Goal: Task Accomplishment & Management: Manage account settings

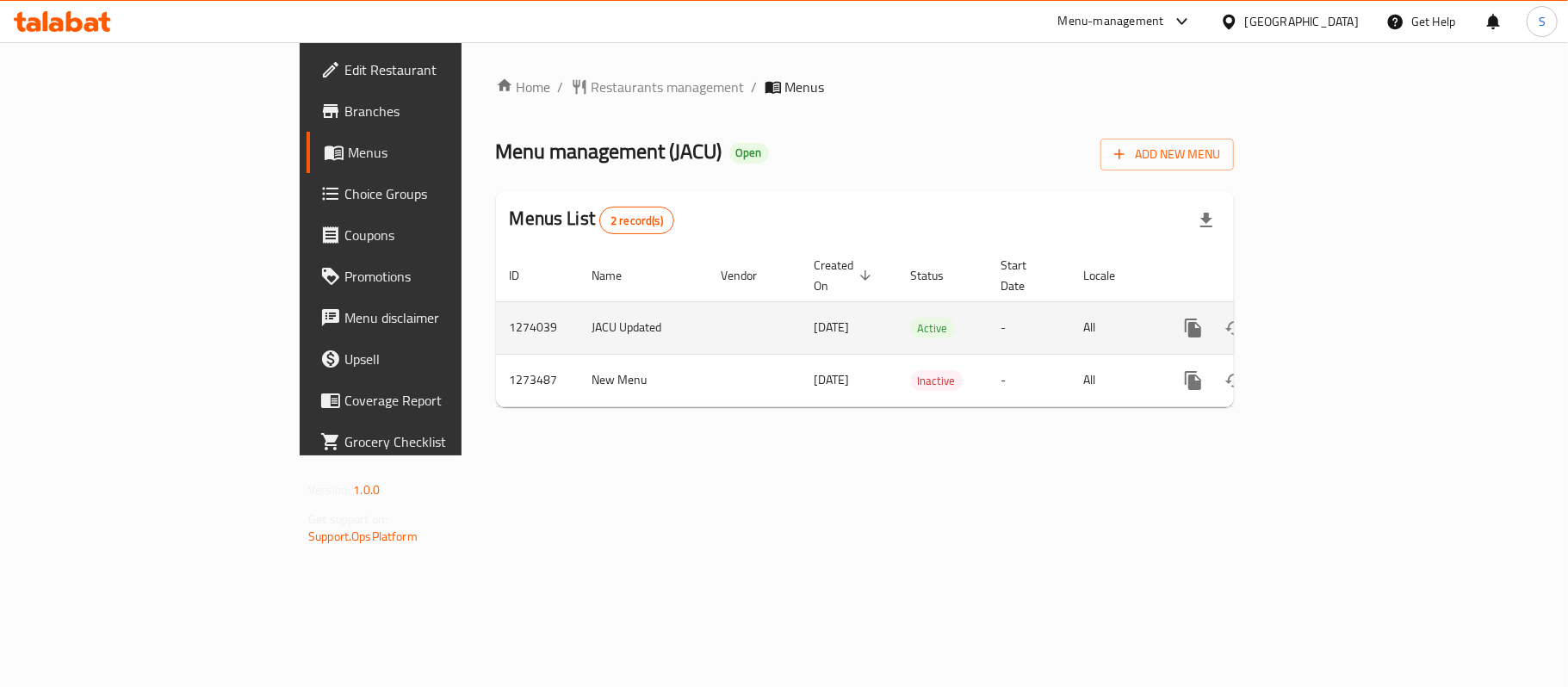
click at [1328, 317] on icon "enhanced table" at bounding box center [1317, 327] width 20 height 20
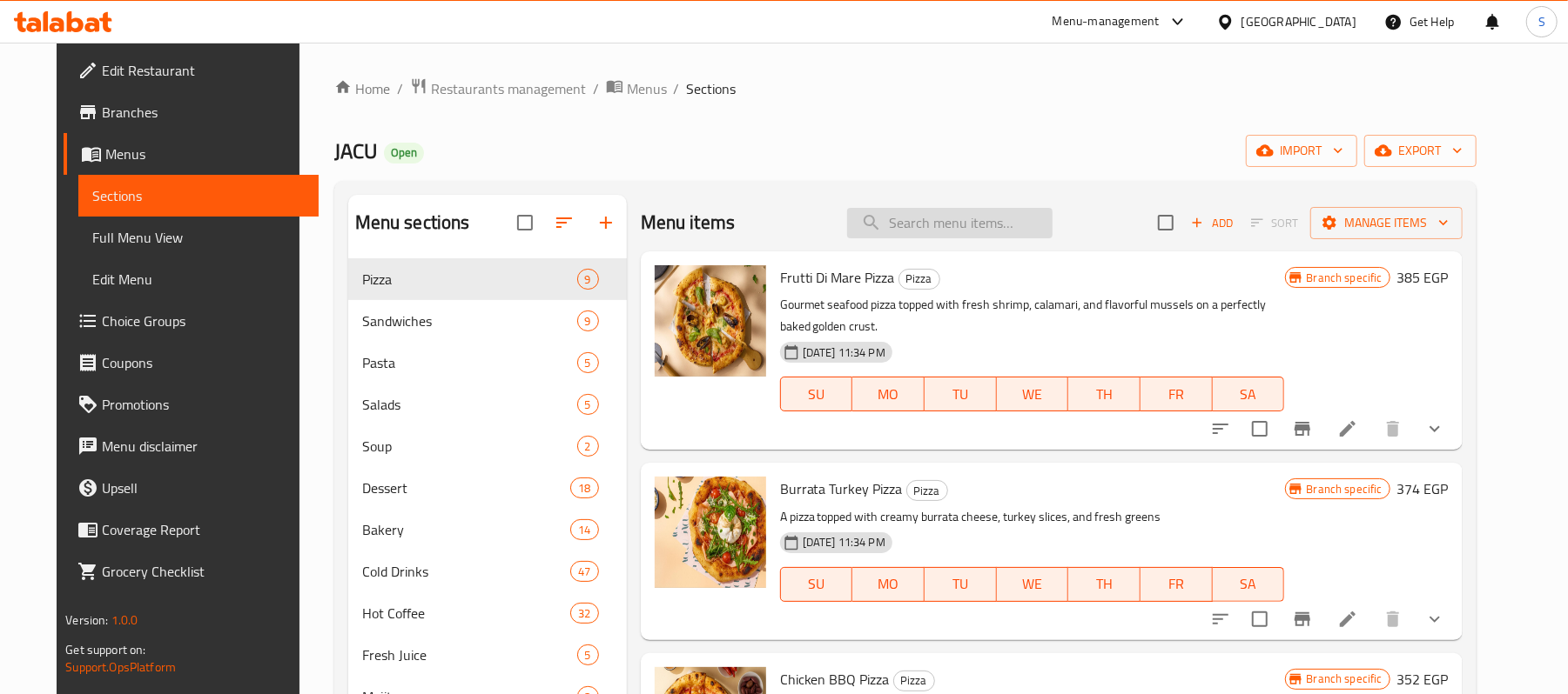
click at [961, 237] on input "search" at bounding box center [949, 223] width 205 height 30
paste input "Ice Spanish Latte"
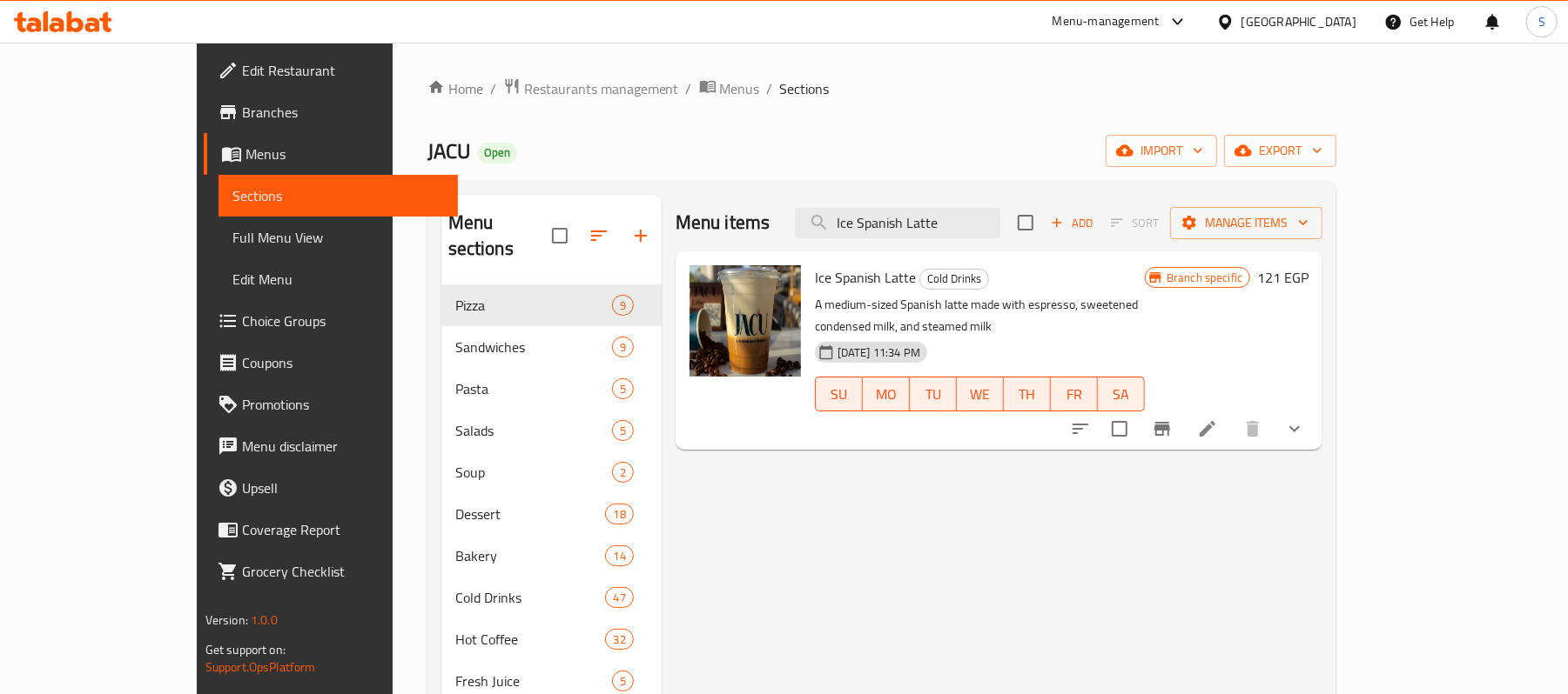
type input "Ice Spanish Latte"
click at [1218, 418] on icon at bounding box center [1207, 428] width 21 height 21
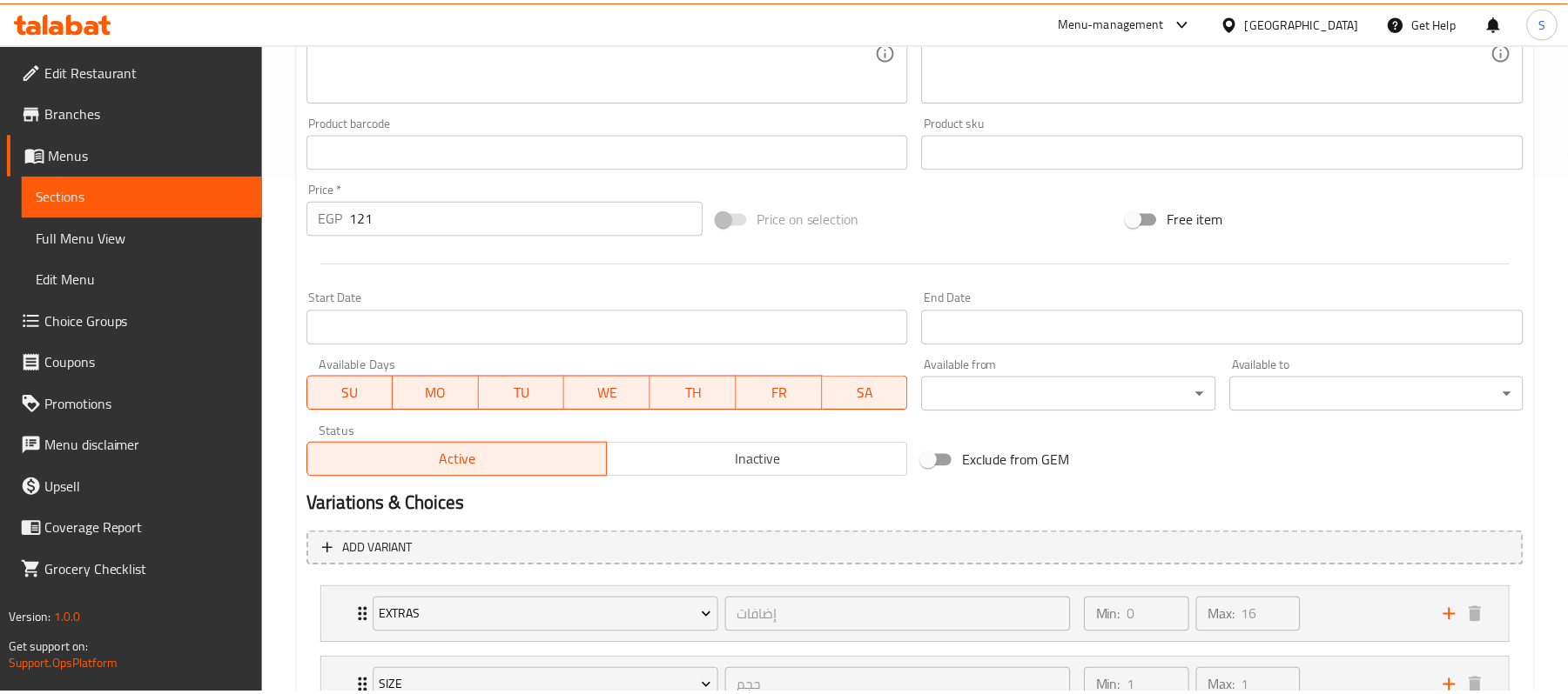
scroll to position [662, 0]
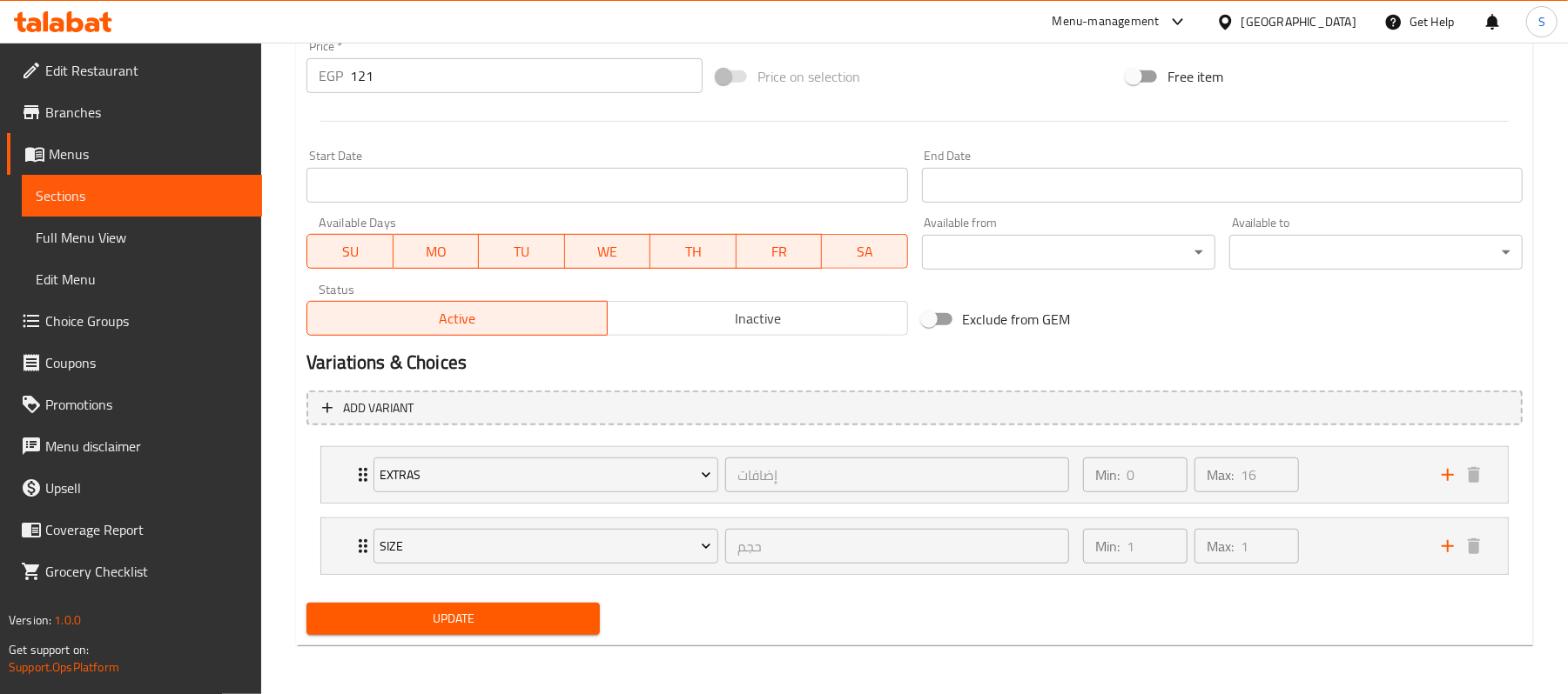
click at [889, 624] on div "Update" at bounding box center [914, 618] width 1230 height 46
click at [1331, 554] on div "Min: 1 ​ Max: 1 ​" at bounding box center [1252, 546] width 358 height 56
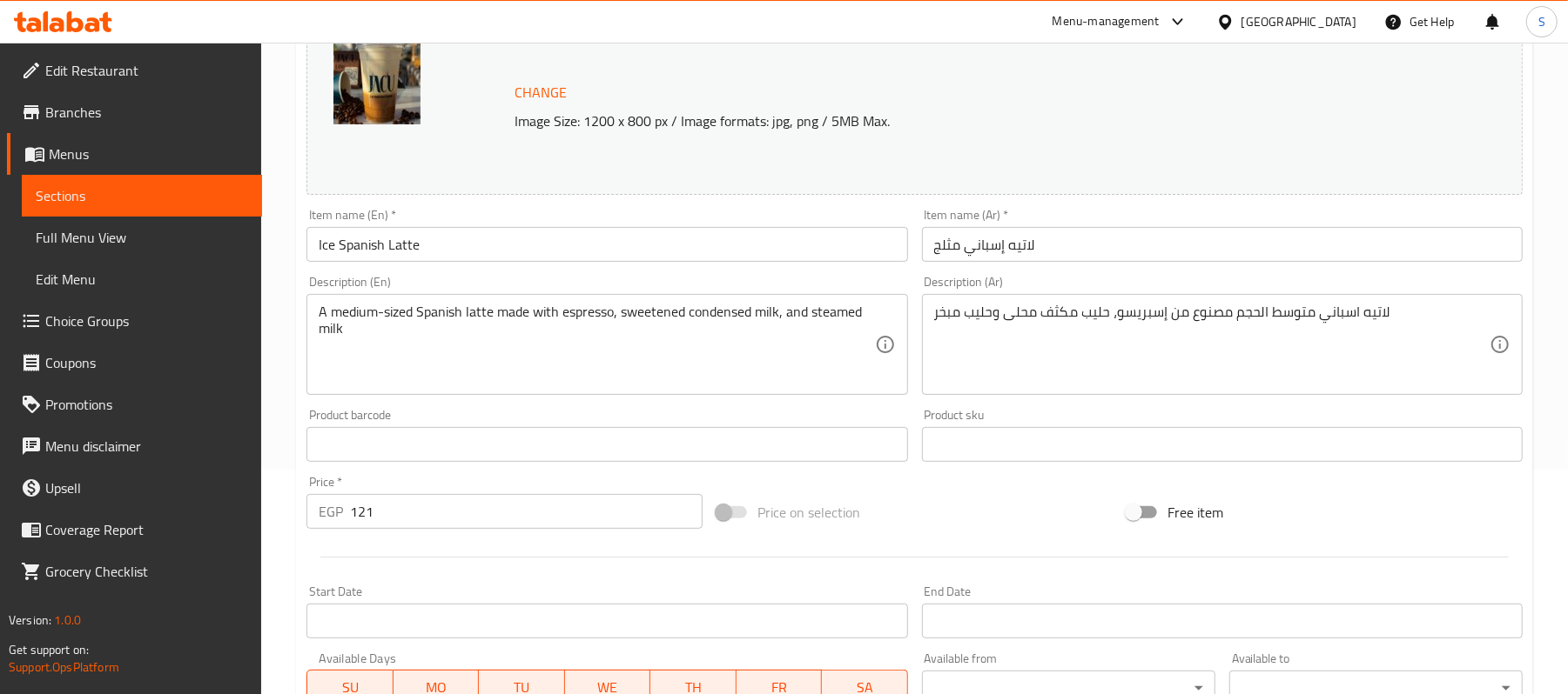
scroll to position [4, 0]
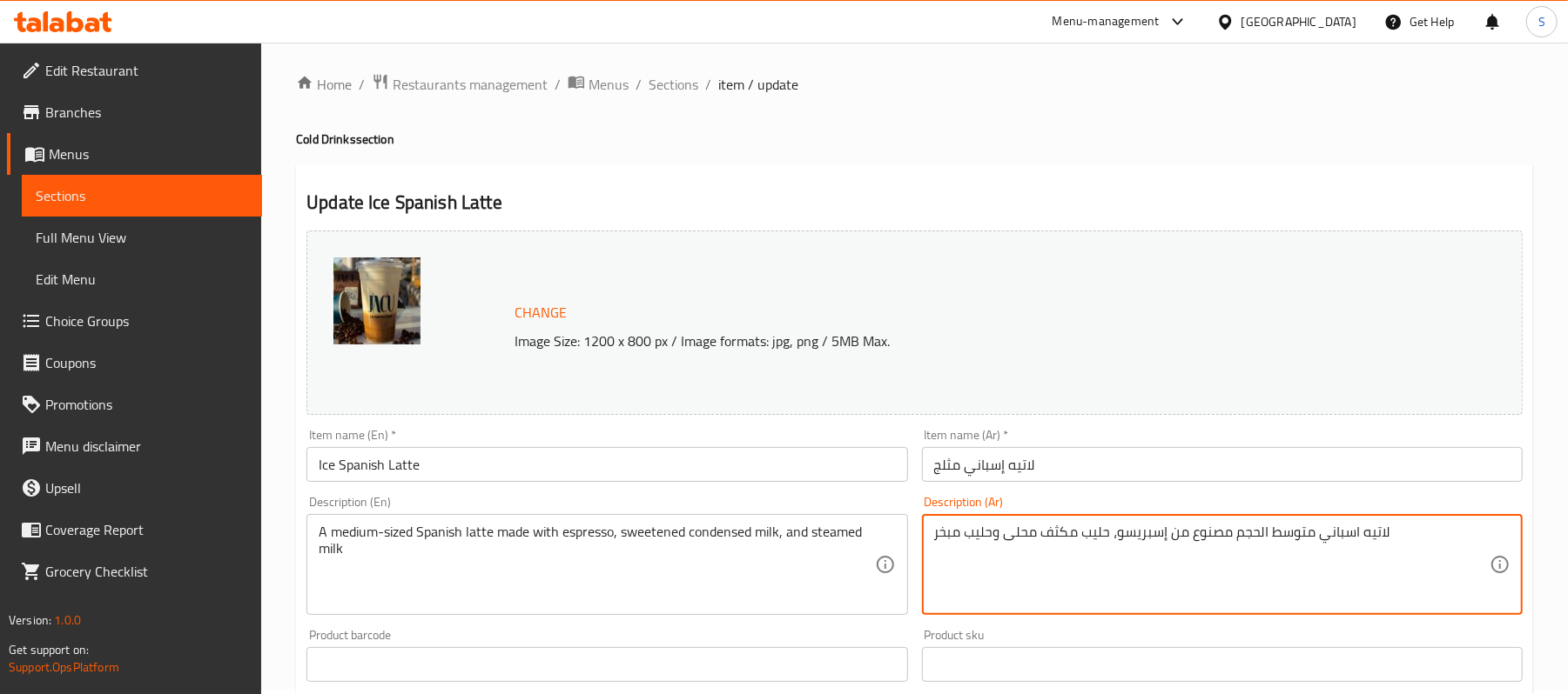
drag, startPoint x: 1316, startPoint y: 533, endPoint x: 1234, endPoint y: 531, distance: 82.0
click at [1234, 531] on textarea "لاتيه اسباني متوسط الحجم مصنوع من إسبريسو، حليب مكثف محلى وحليب مبخر" at bounding box center [1211, 565] width 556 height 82
type textarea "لاتيه اسباني مصنوع من إسبريسو، حليب مكثف محلى وحليب مبخر"
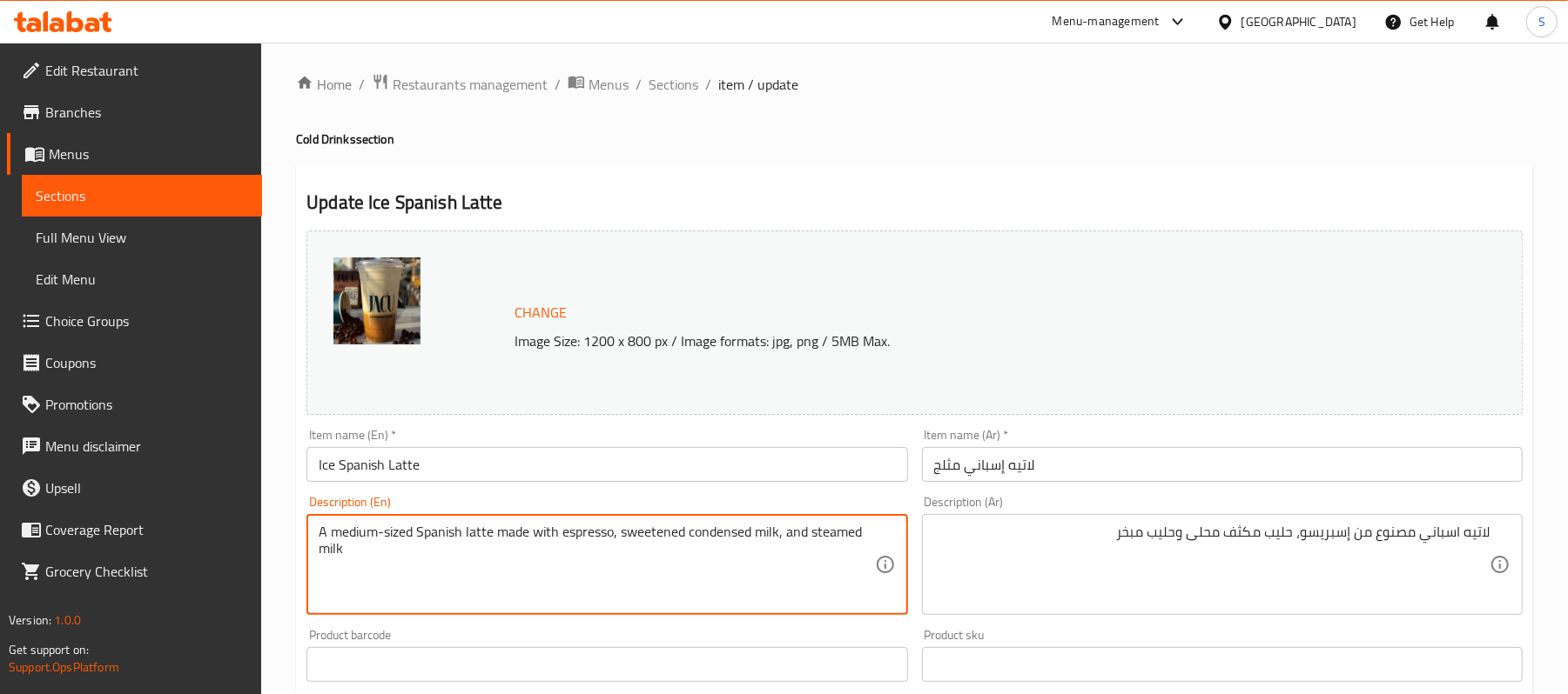
drag, startPoint x: 328, startPoint y: 529, endPoint x: 421, endPoint y: 534, distance: 93.1
click at [794, 534] on textarea "A Spanish latte made with espresso, sweetened condensed milk, and steamed milk" at bounding box center [597, 565] width 556 height 82
click at [1356, 297] on div "Change Image Size: 1200 x 800 px / Image formats: jpg, png / 5MB Max." at bounding box center [943, 322] width 871 height 56
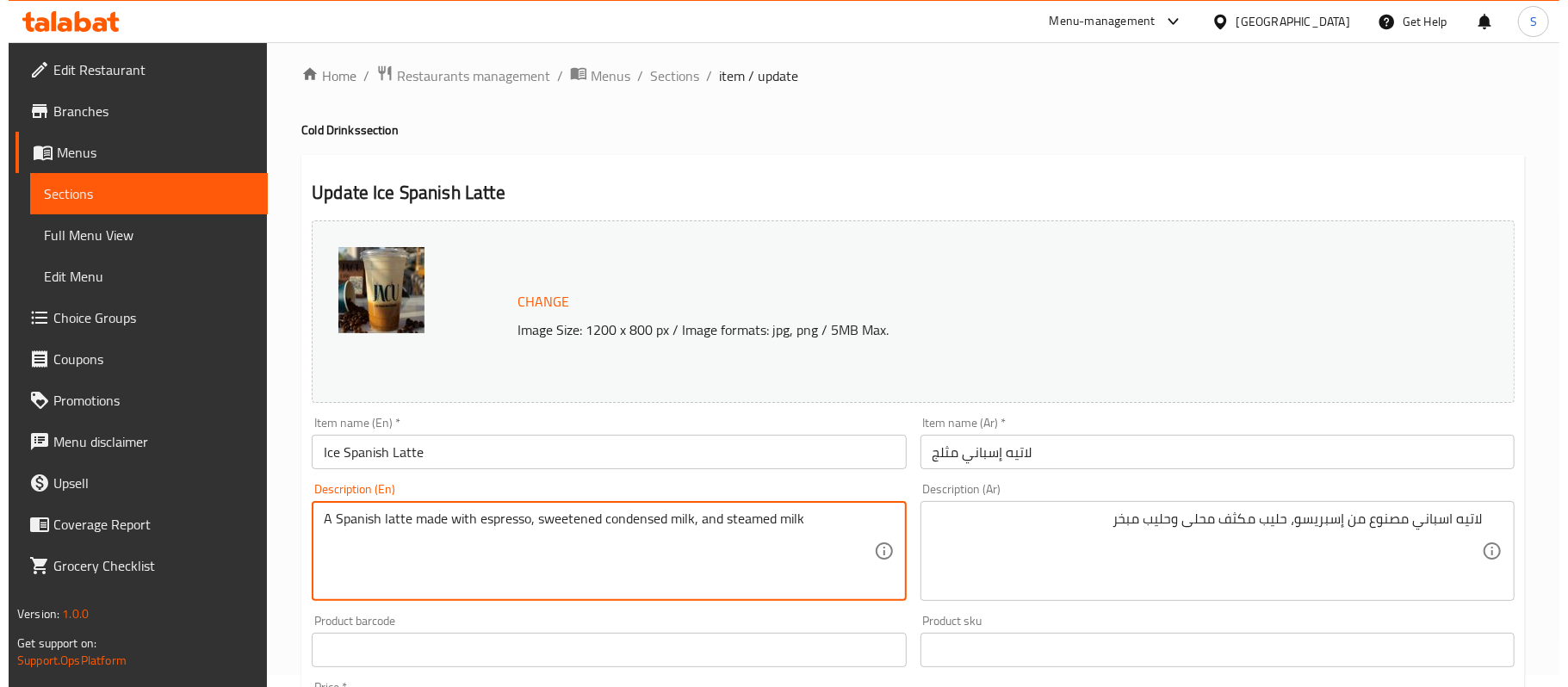
scroll to position [0, 0]
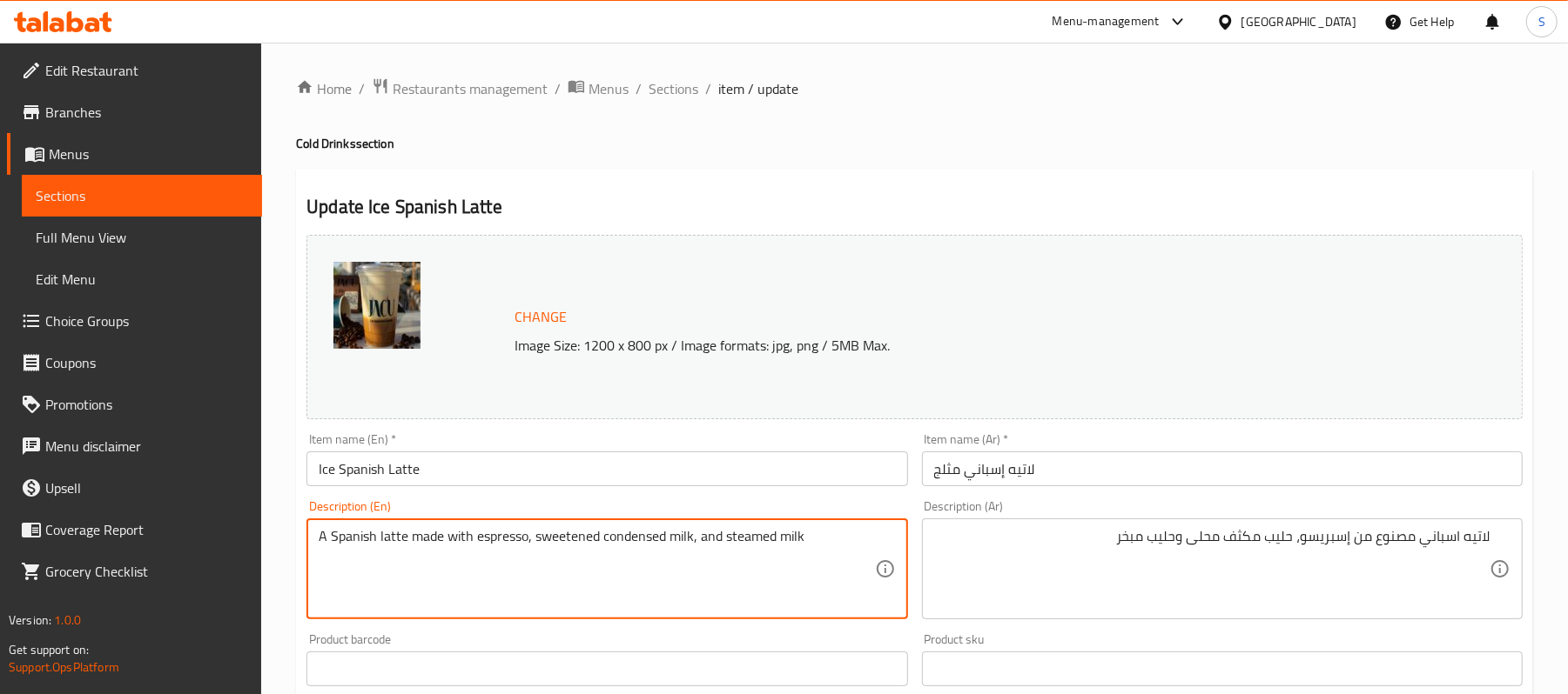
type textarea "A Spanish latte made with espresso, sweetened condensed milk, and steamed milk"
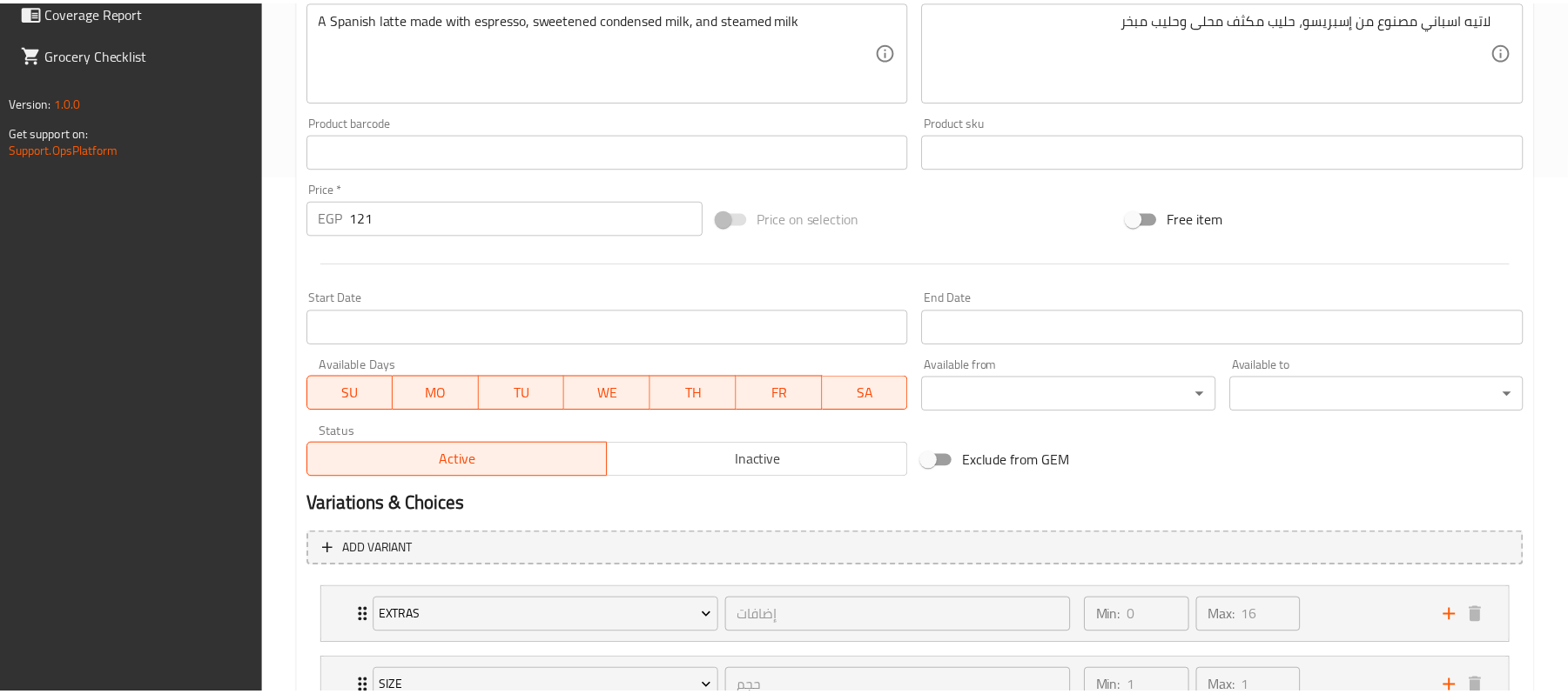
scroll to position [816, 0]
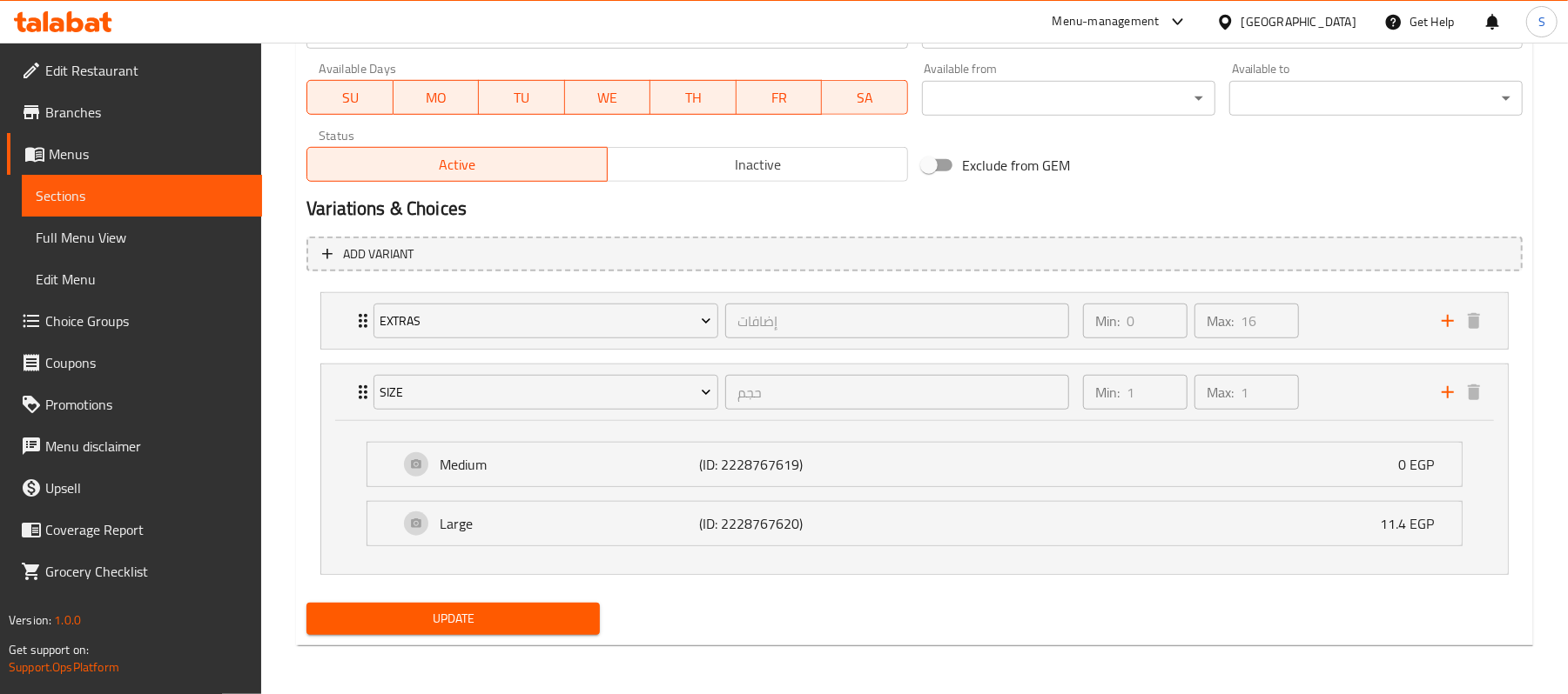
click at [441, 627] on span "Update" at bounding box center [453, 619] width 265 height 21
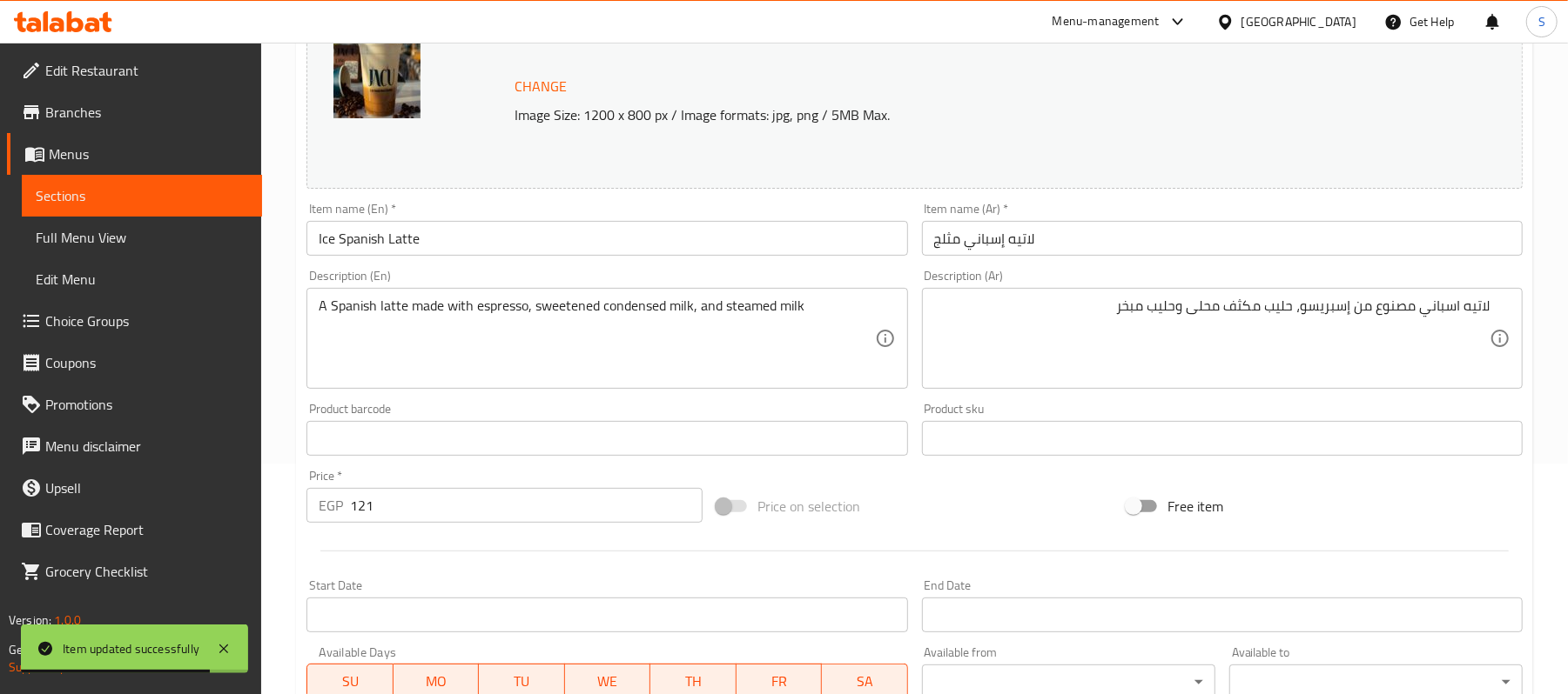
scroll to position [4, 0]
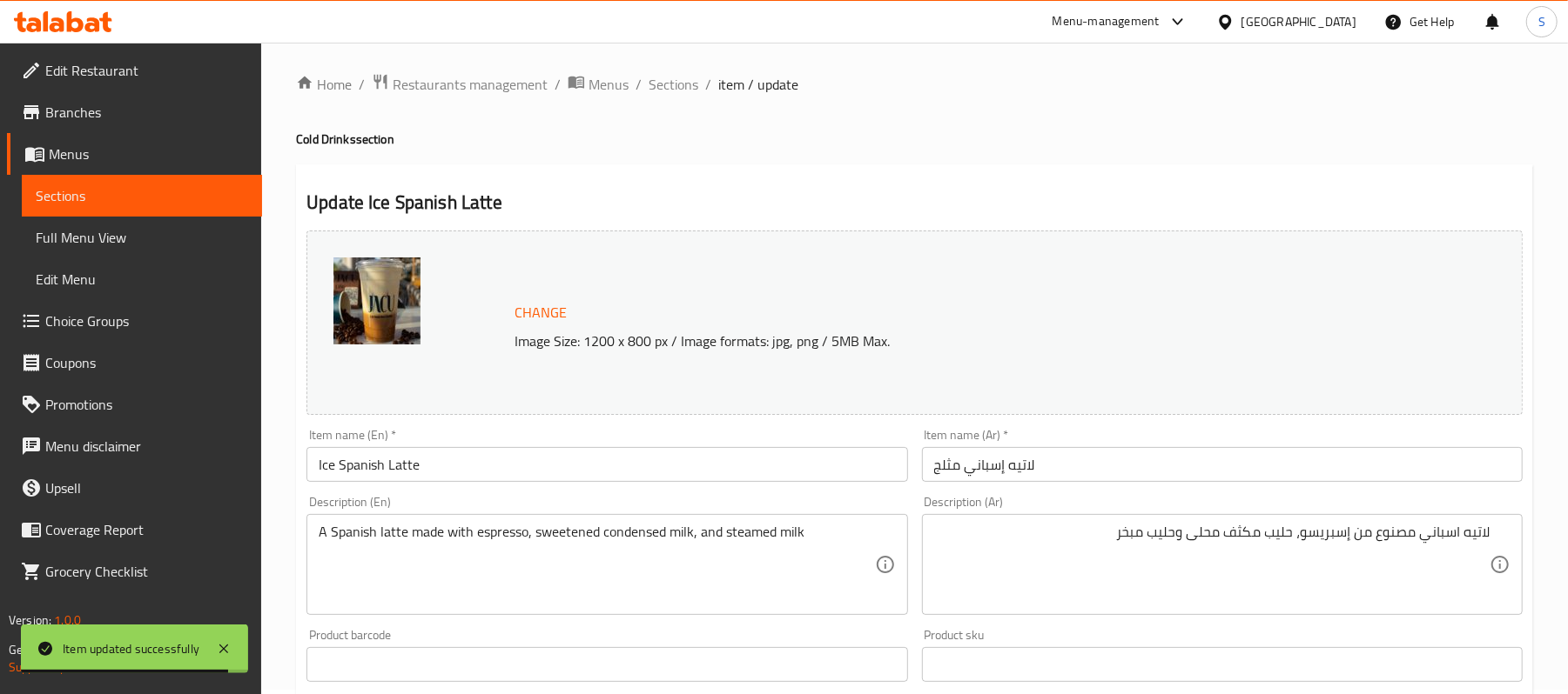
click at [441, 467] on input "Ice Spanish Latte" at bounding box center [607, 464] width 600 height 35
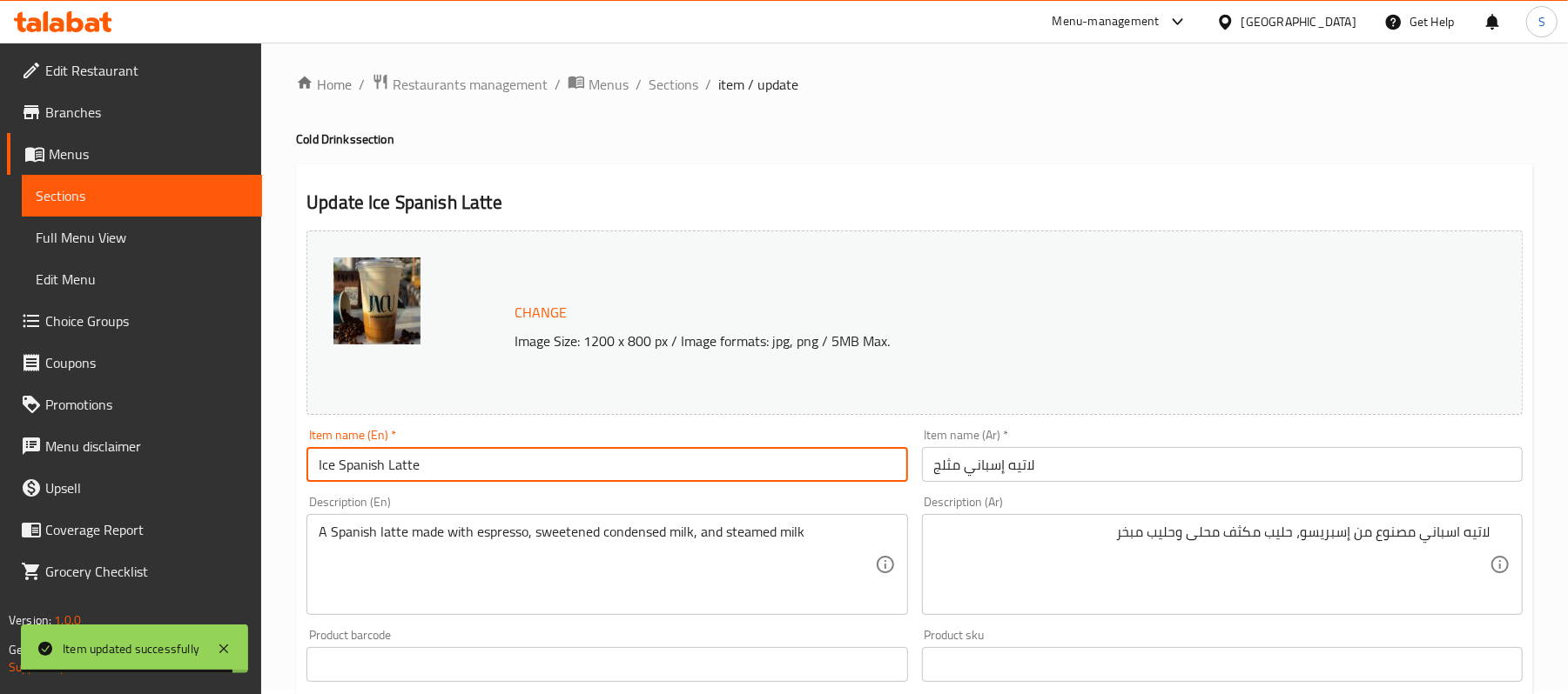
click at [441, 467] on input "Ice Spanish Latte" at bounding box center [607, 464] width 600 height 35
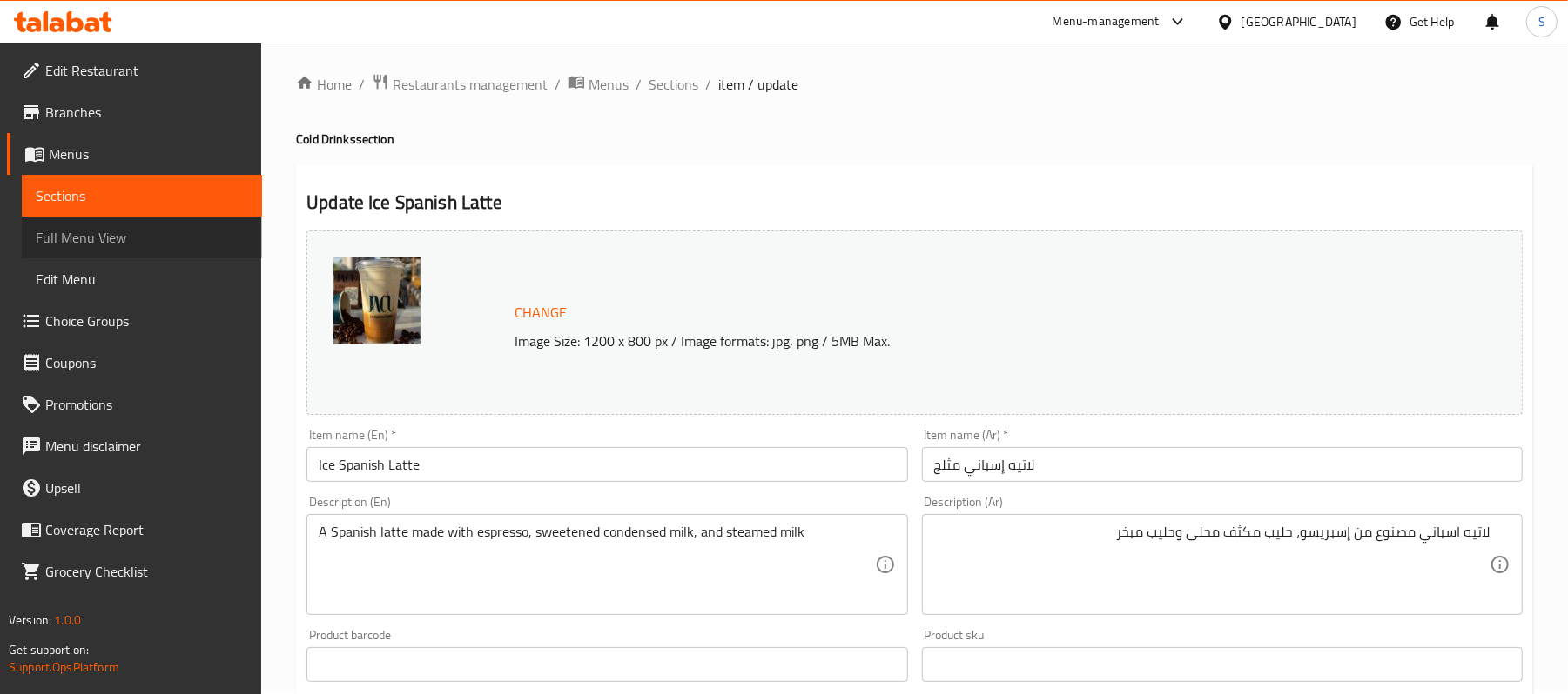
click at [89, 244] on span "Full Menu View" at bounding box center [142, 237] width 212 height 21
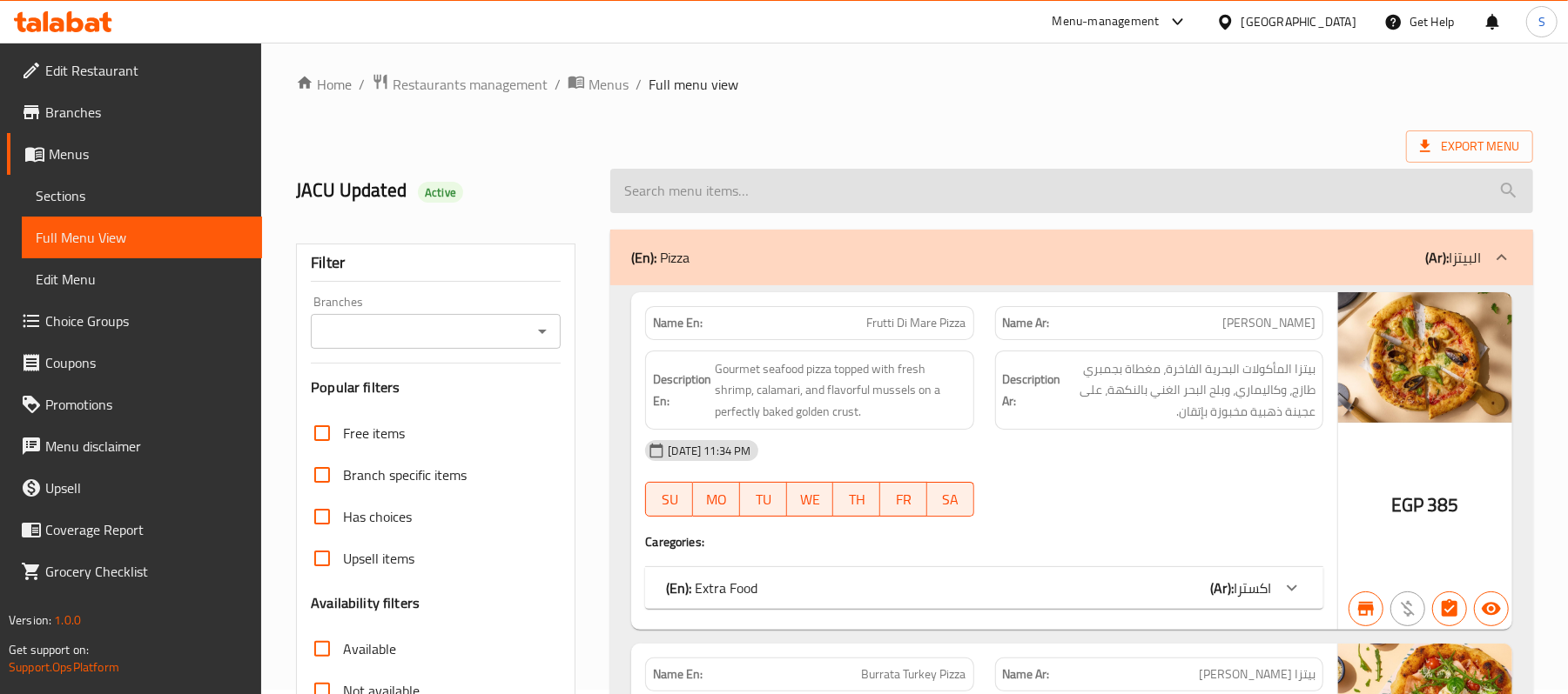
click at [823, 190] on input "search" at bounding box center [1072, 191] width 923 height 45
paste input "Ice Spanish Latte"
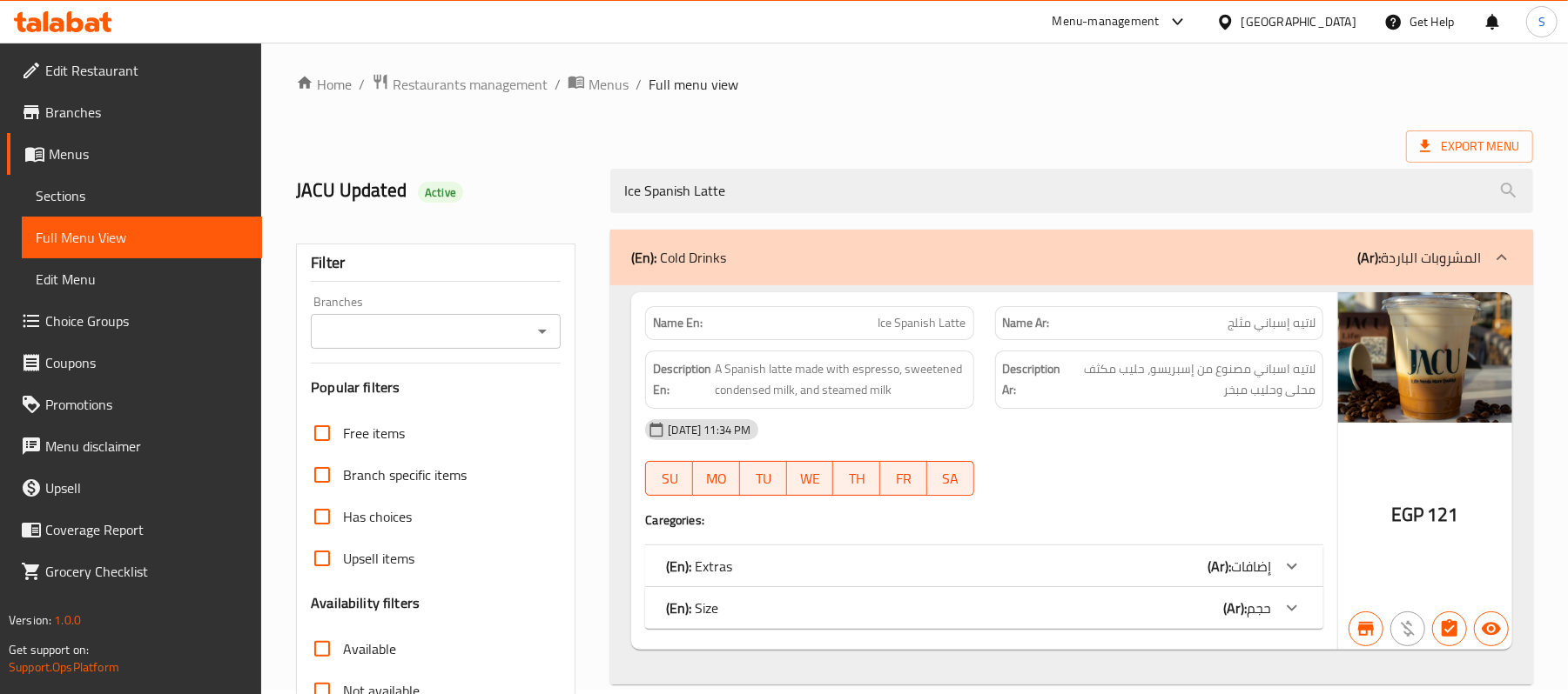
type input "Ice Spanish Latte"
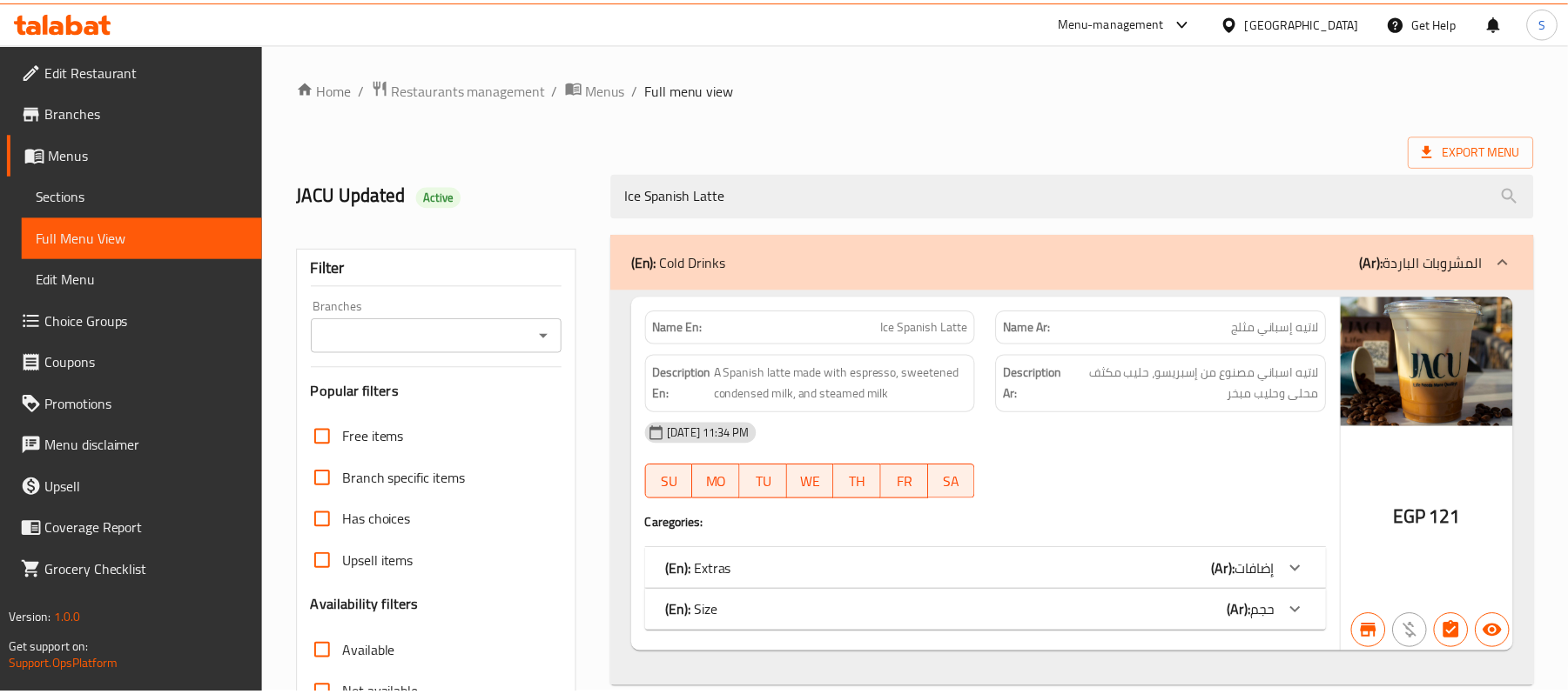
scroll to position [233, 0]
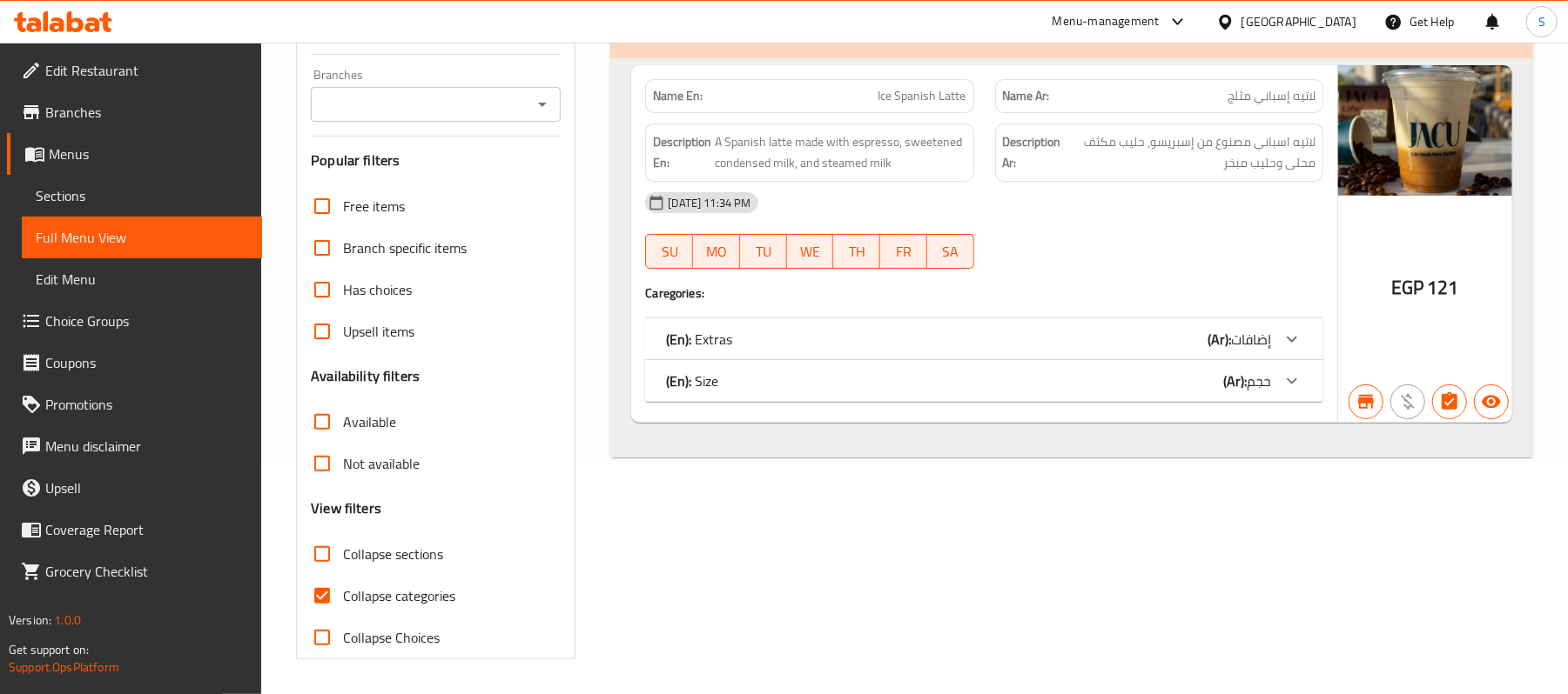
click at [925, 499] on div "(En): Cold Drinks (Ar): المشروبات الباردة Name En: Ice Spanish Latte Name Ar: ل…" at bounding box center [1071, 330] width 943 height 678
